Goal: Book appointment/travel/reservation

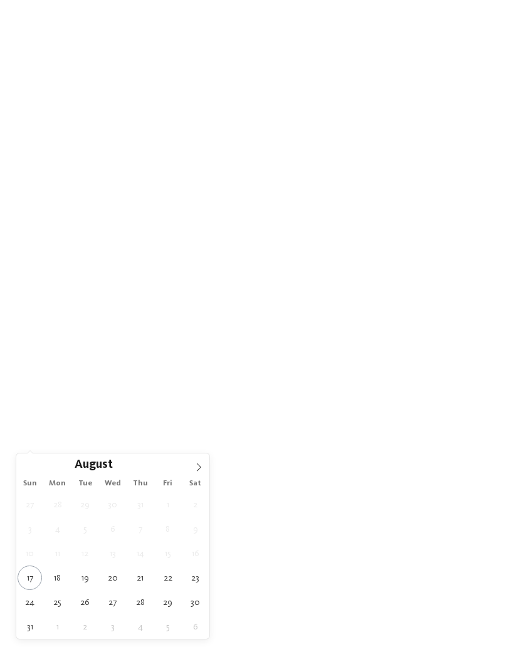
click at [202, 469] on icon at bounding box center [198, 467] width 9 height 9
click at [200, 467] on icon at bounding box center [198, 467] width 9 height 9
click at [199, 469] on icon at bounding box center [198, 467] width 9 height 9
click at [197, 467] on icon at bounding box center [198, 467] width 9 height 9
click at [196, 468] on icon at bounding box center [198, 467] width 9 height 9
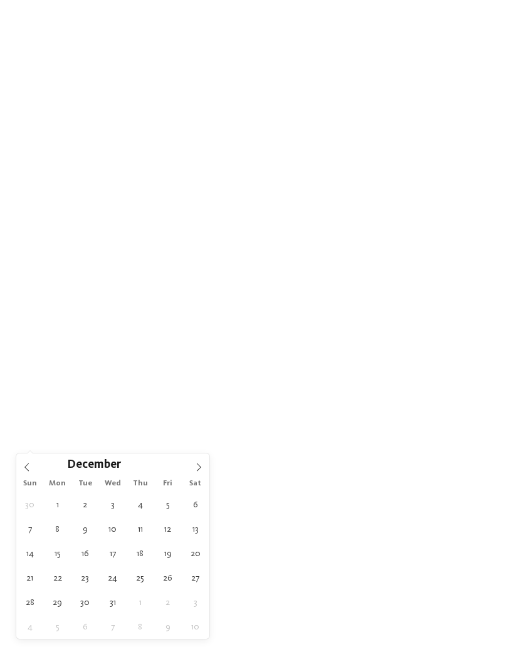
type input "****"
click at [196, 468] on icon at bounding box center [198, 467] width 9 height 9
type div "[DATE]"
type input "****"
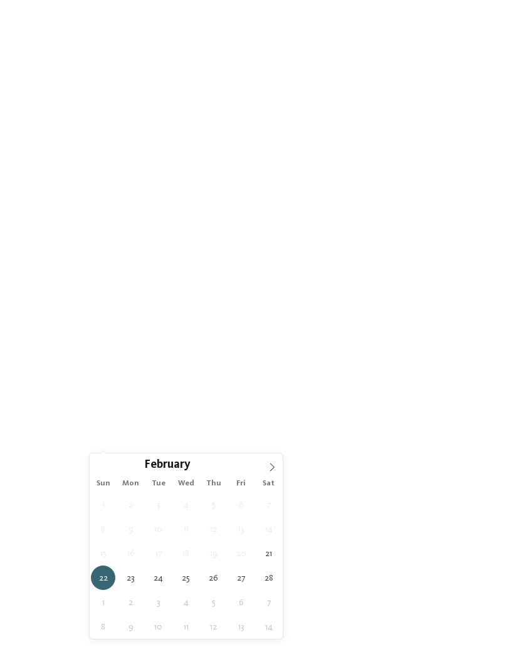
type div "[DATE]"
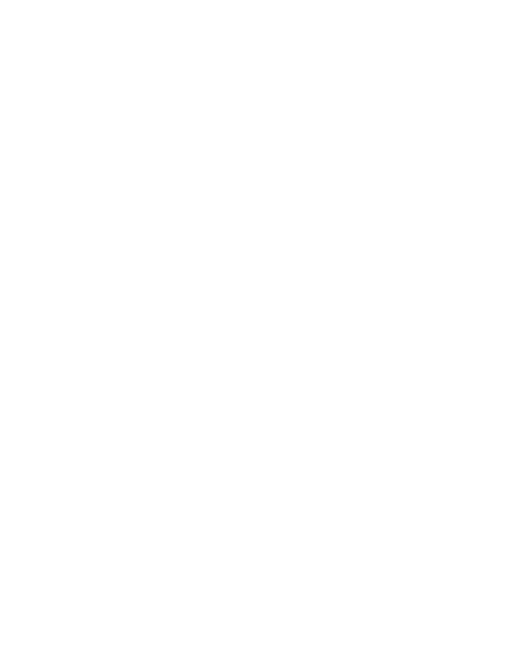
click at [376, 410] on span "Family Experiences" at bounding box center [354, 406] width 58 height 9
click at [327, 280] on div at bounding box center [332, 286] width 13 height 13
click at [328, 305] on div at bounding box center [332, 311] width 13 height 13
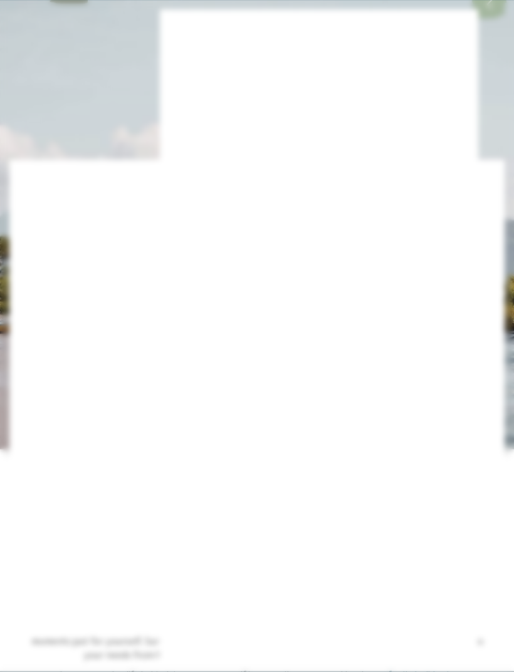
scroll to position [109, 0]
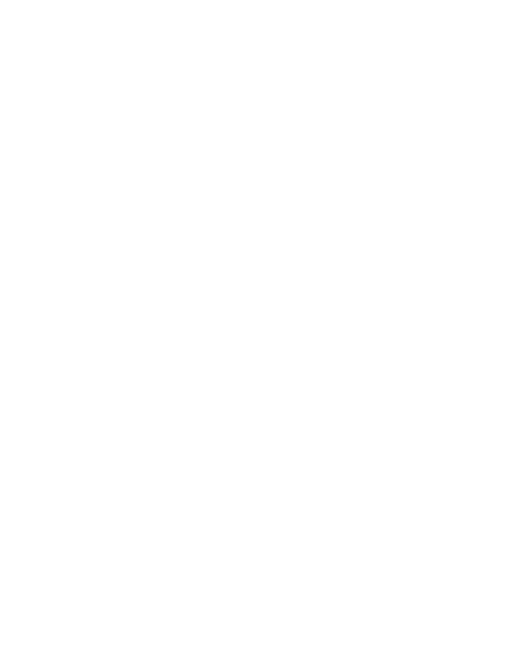
click at [299, 469] on div "accept" at bounding box center [256, 481] width 163 height 25
click at [475, 187] on link "Find a hotel" at bounding box center [463, 176] width 70 height 22
click at [475, 26] on img at bounding box center [482, 28] width 63 height 31
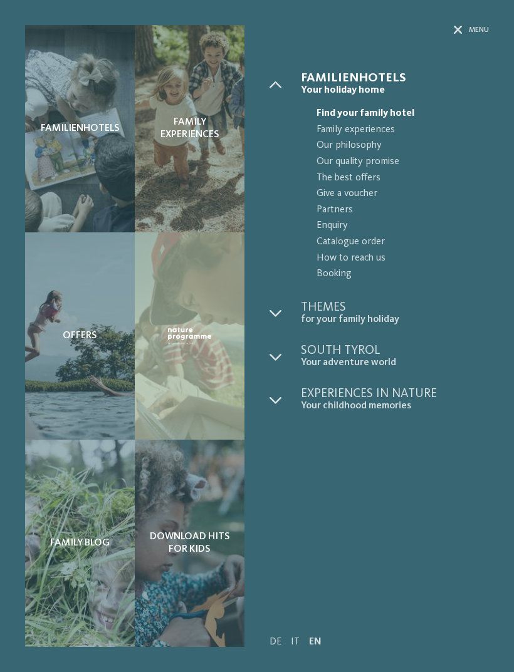
click at [474, 31] on span "Menu" at bounding box center [479, 30] width 20 height 11
